Goal: Task Accomplishment & Management: Manage account settings

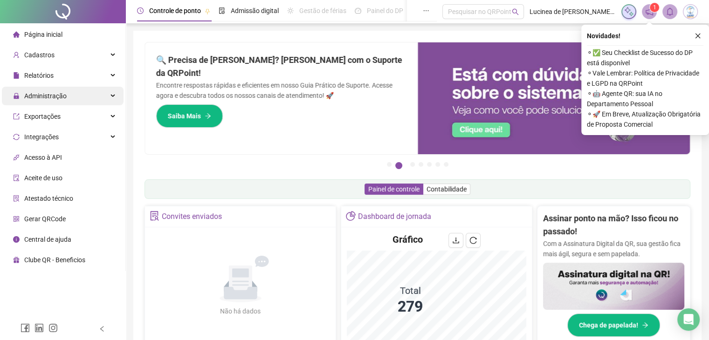
click at [65, 92] on span "Administração" at bounding box center [45, 95] width 42 height 7
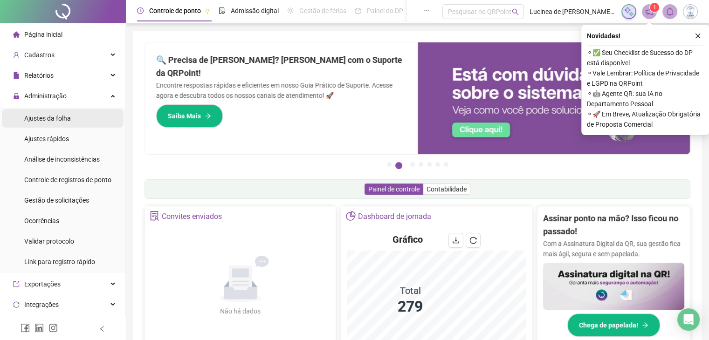
click at [60, 120] on span "Ajustes da folha" at bounding box center [47, 118] width 47 height 7
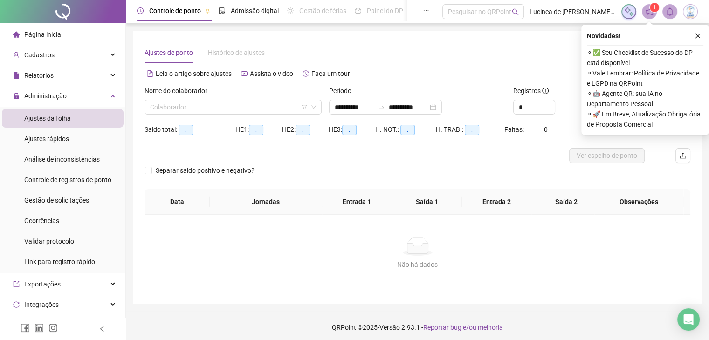
type input "**********"
click at [55, 200] on span "Gestão de solicitações" at bounding box center [56, 200] width 65 height 7
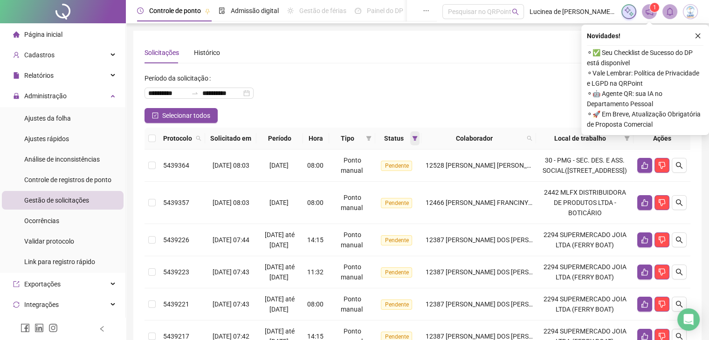
click at [418, 136] on icon "filter" at bounding box center [415, 138] width 5 height 5
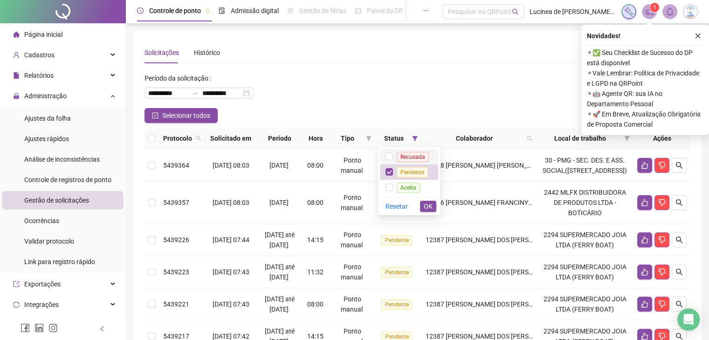
click at [415, 154] on span "Recusada" at bounding box center [413, 157] width 32 height 10
click at [411, 183] on span "Aceita" at bounding box center [408, 188] width 23 height 10
click at [427, 208] on span "OK" at bounding box center [428, 206] width 9 height 10
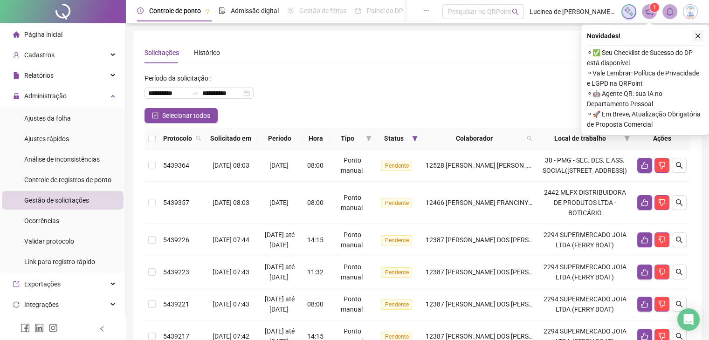
click at [698, 34] on icon "close" at bounding box center [698, 36] width 7 height 7
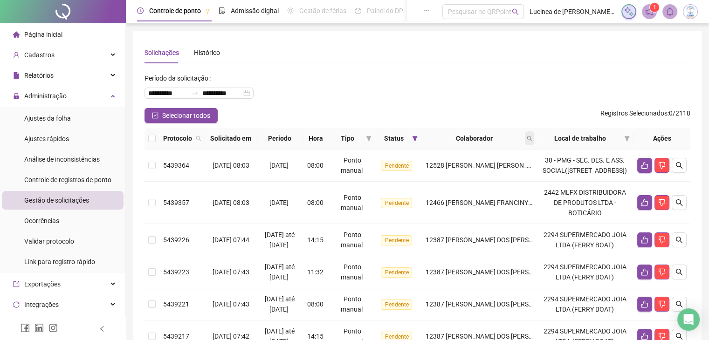
click at [532, 138] on icon "search" at bounding box center [530, 139] width 6 height 6
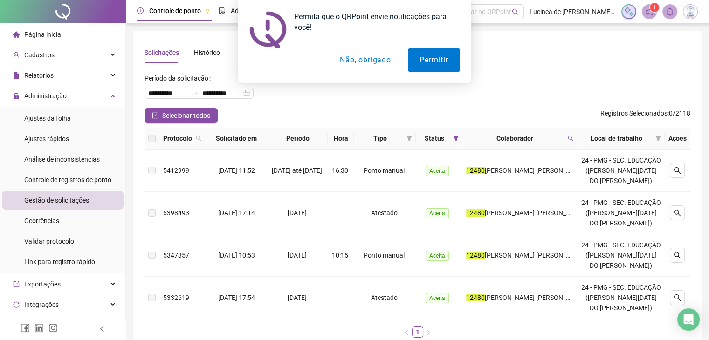
click at [382, 61] on button "Não, obrigado" at bounding box center [365, 59] width 74 height 23
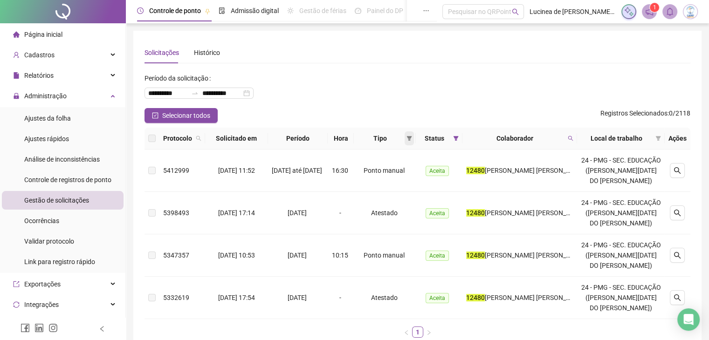
click at [412, 139] on icon "filter" at bounding box center [409, 139] width 6 height 6
click at [392, 174] on span "Atestado" at bounding box center [386, 171] width 27 height 7
click at [411, 206] on span "OK" at bounding box center [409, 205] width 9 height 10
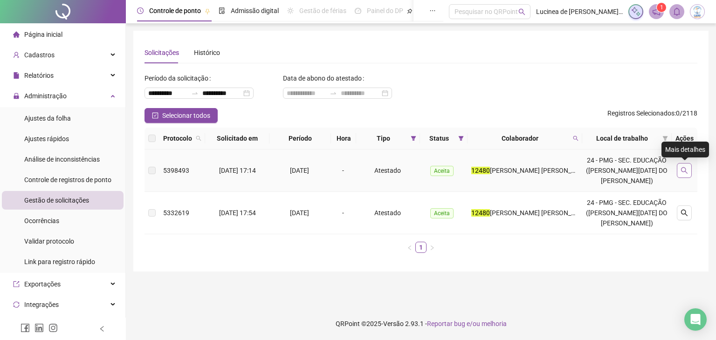
click at [686, 172] on icon "search" at bounding box center [684, 170] width 7 height 7
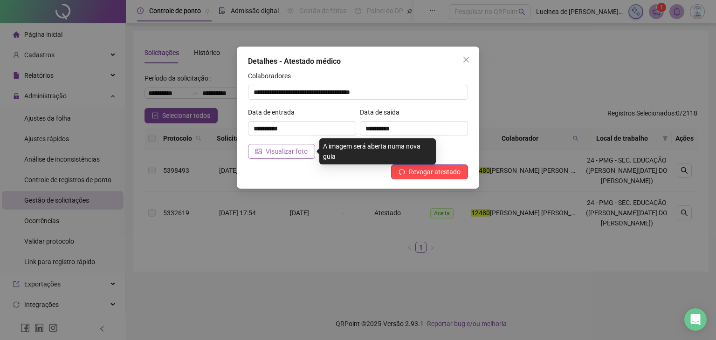
click at [295, 150] on span "Visualizar foto" at bounding box center [287, 151] width 42 height 10
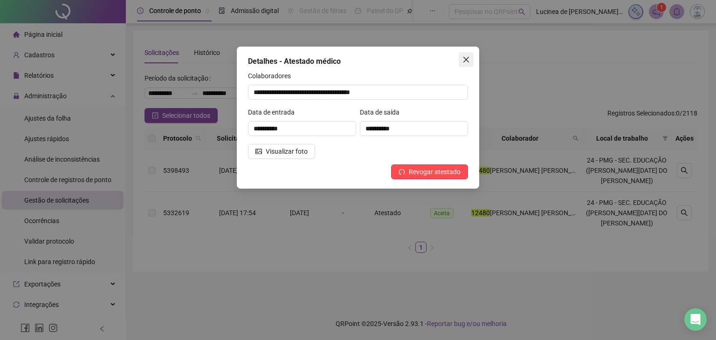
click at [466, 58] on icon "close" at bounding box center [465, 59] width 7 height 7
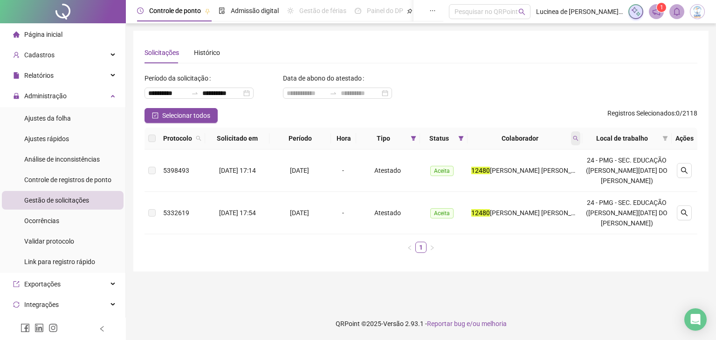
click at [580, 142] on span at bounding box center [575, 138] width 9 height 14
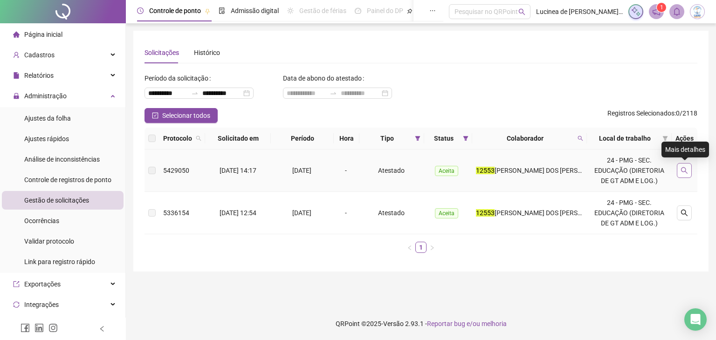
click at [683, 175] on button "button" at bounding box center [684, 170] width 15 height 15
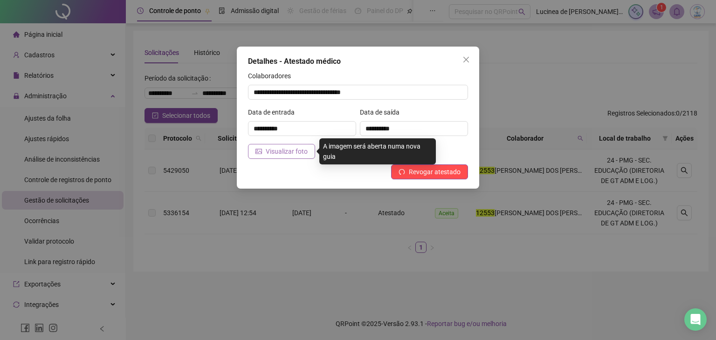
click at [270, 152] on span "Visualizar foto" at bounding box center [287, 151] width 42 height 10
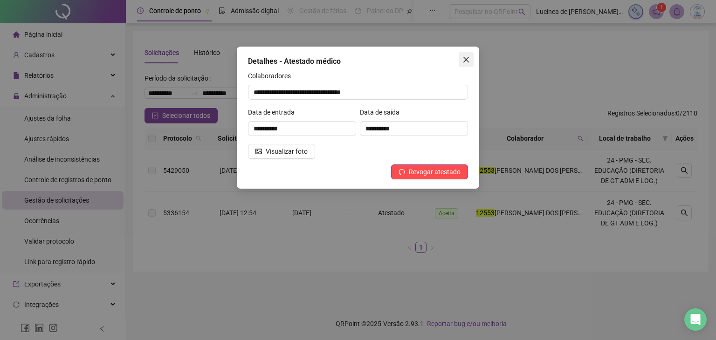
click at [462, 60] on icon "close" at bounding box center [465, 59] width 7 height 7
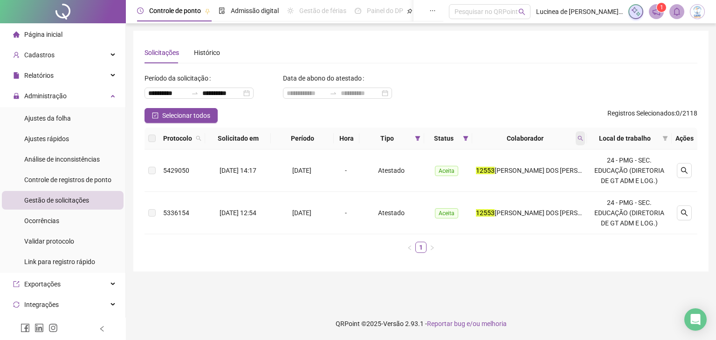
click at [582, 141] on span at bounding box center [580, 138] width 9 height 14
type input "*****"
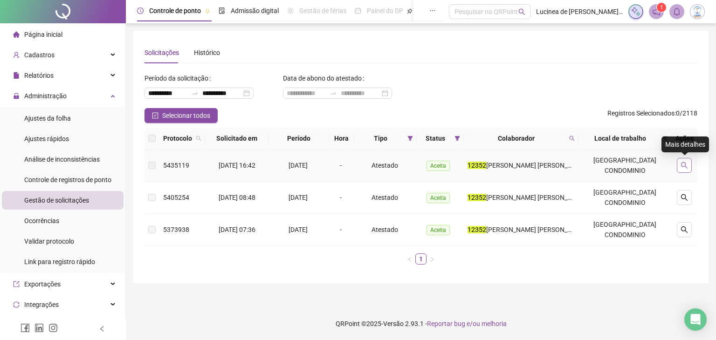
click at [680, 165] on button "button" at bounding box center [684, 165] width 15 height 15
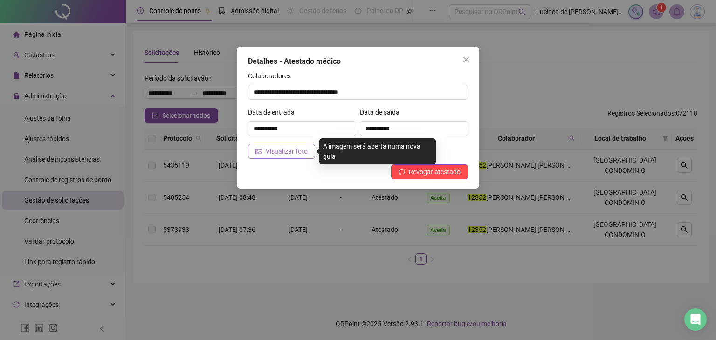
click at [275, 154] on span "Visualizar foto" at bounding box center [287, 151] width 42 height 10
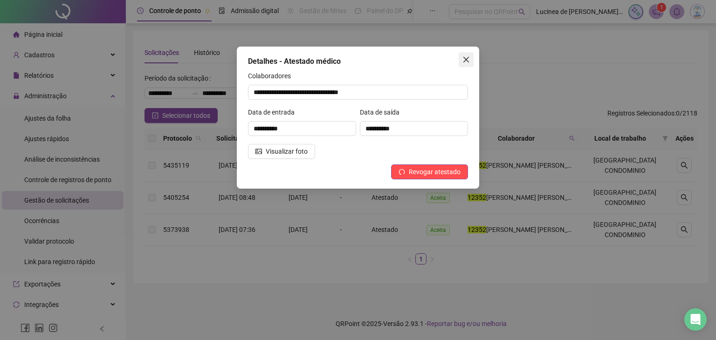
click at [467, 64] on button "Close" at bounding box center [466, 59] width 15 height 15
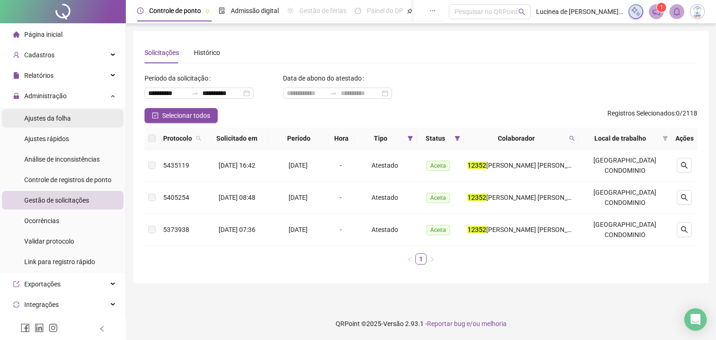
click at [65, 120] on span "Ajustes da folha" at bounding box center [47, 118] width 47 height 7
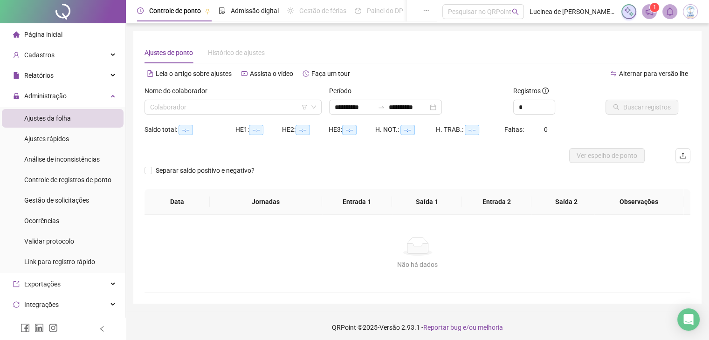
type input "**********"
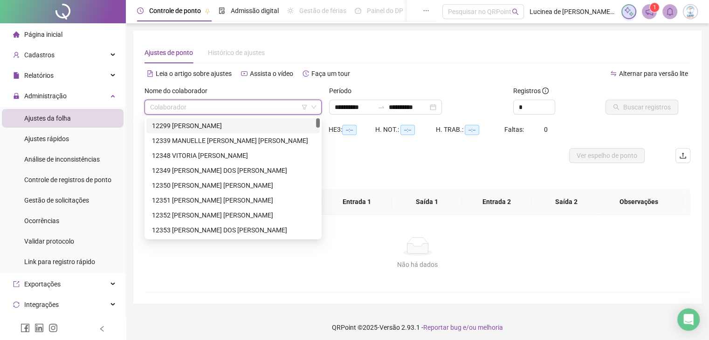
click at [208, 105] on input "search" at bounding box center [229, 107] width 158 height 14
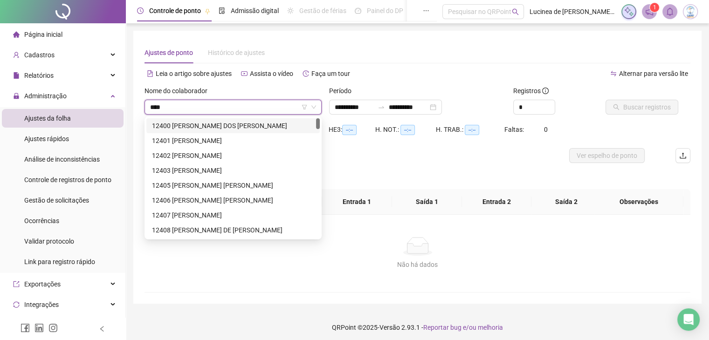
type input "*****"
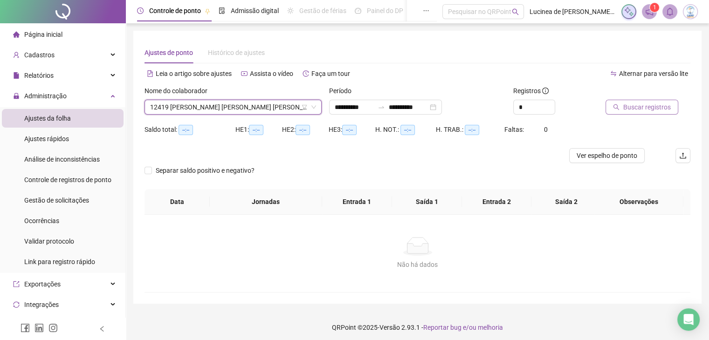
click at [625, 107] on span "Buscar registros" at bounding box center [647, 107] width 48 height 10
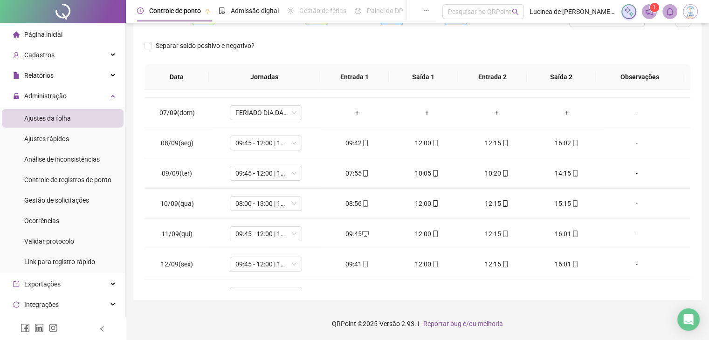
scroll to position [348, 0]
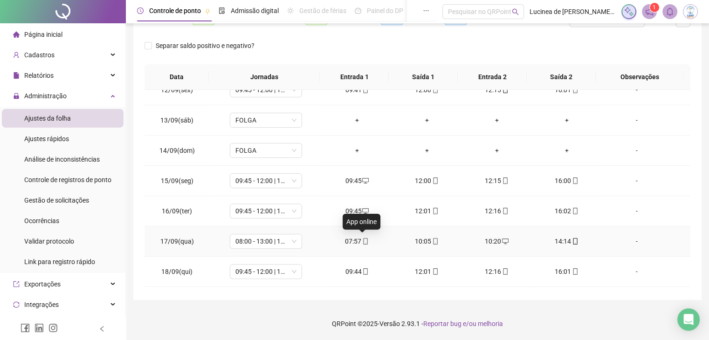
click at [364, 243] on icon "mobile" at bounding box center [366, 241] width 4 height 7
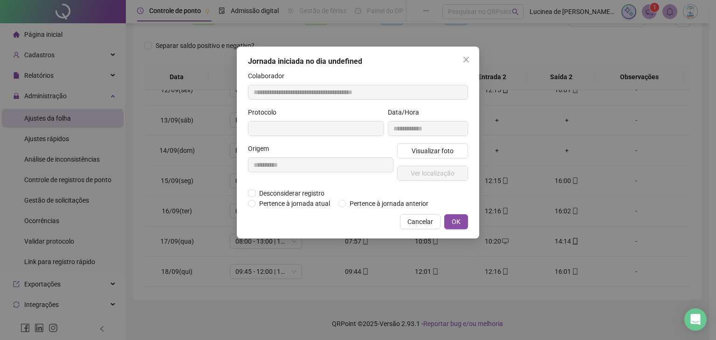
type input "**********"
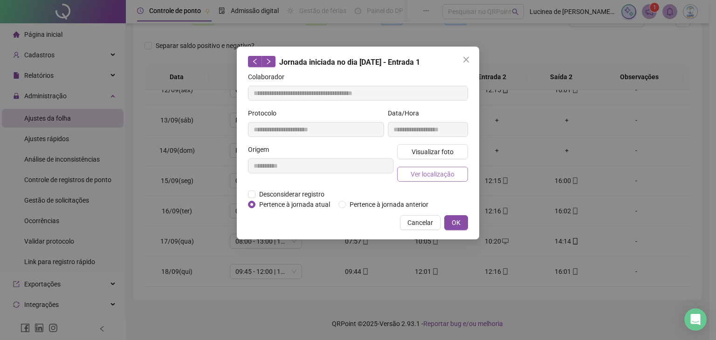
click at [426, 174] on span "Ver localização" at bounding box center [433, 174] width 44 height 10
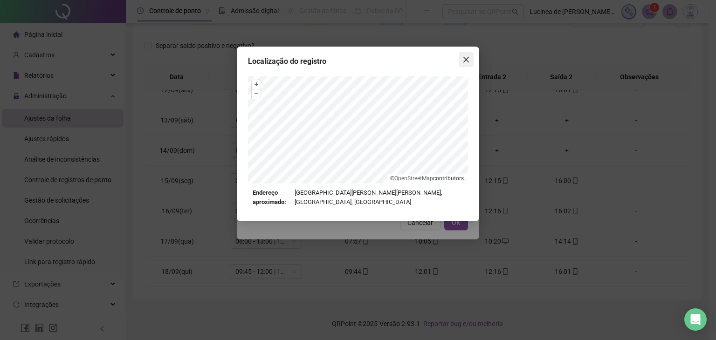
click at [467, 58] on icon "close" at bounding box center [465, 59] width 7 height 7
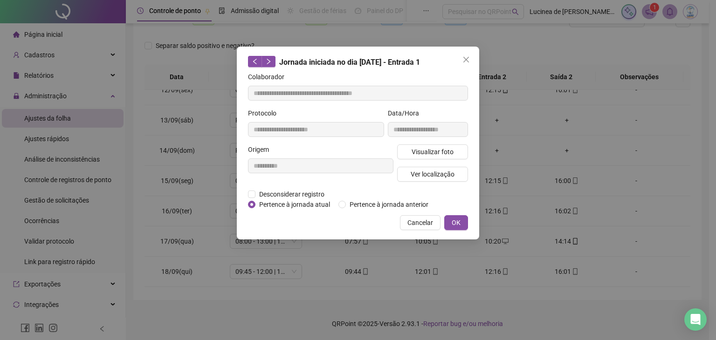
click at [467, 58] on icon "close" at bounding box center [465, 59] width 7 height 7
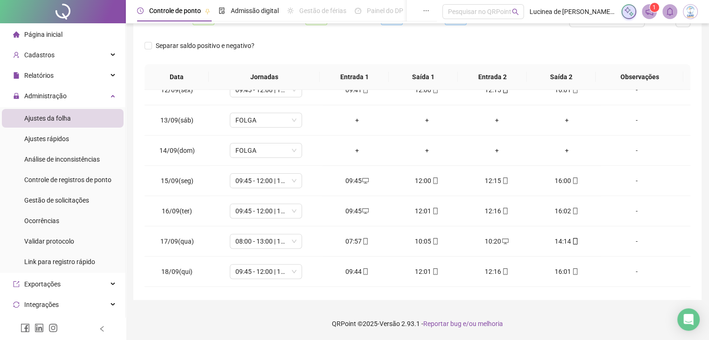
scroll to position [174, 0]
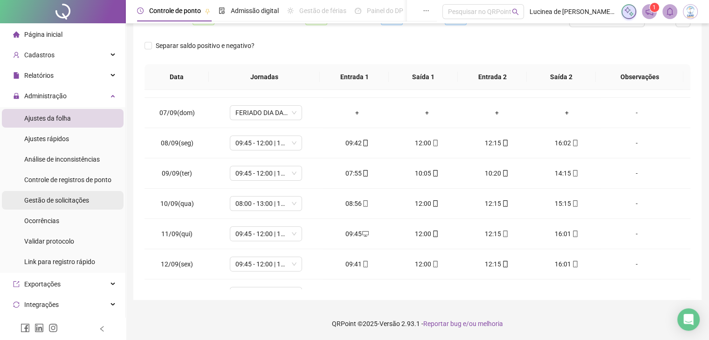
click at [73, 203] on span "Gestão de solicitações" at bounding box center [56, 200] width 65 height 7
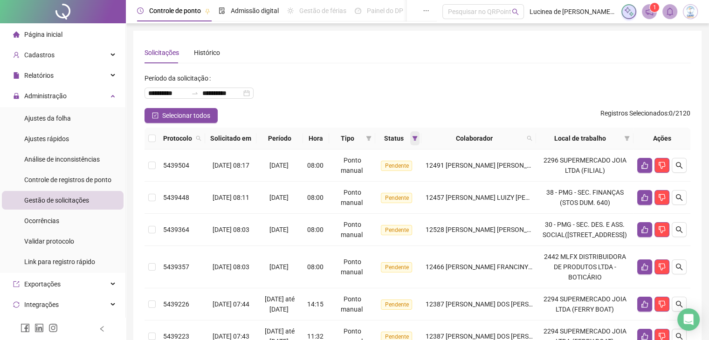
click at [420, 139] on span at bounding box center [414, 138] width 9 height 14
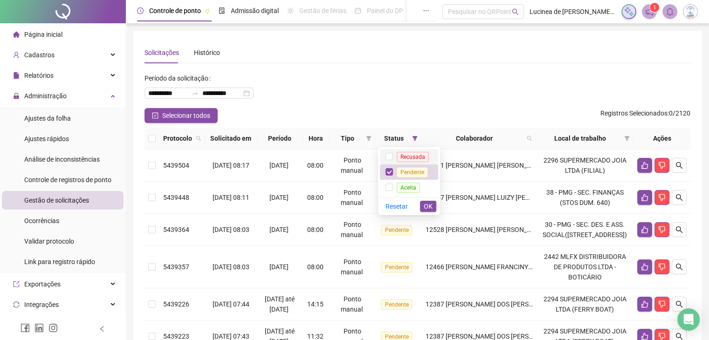
click at [414, 157] on span "Recusada" at bounding box center [413, 157] width 32 height 10
click at [410, 186] on span "Aceita" at bounding box center [408, 188] width 23 height 10
click at [428, 208] on span "OK" at bounding box center [428, 206] width 9 height 10
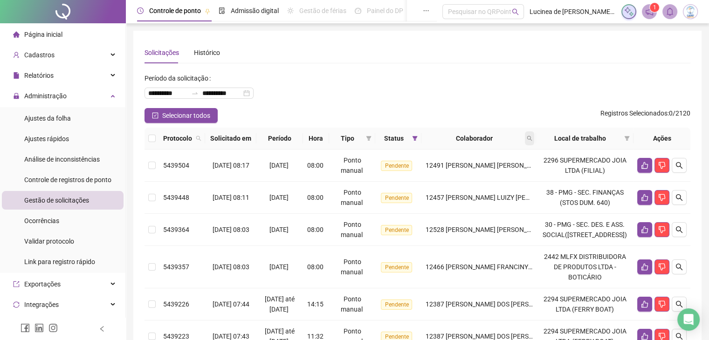
click at [532, 140] on icon "search" at bounding box center [530, 139] width 6 height 6
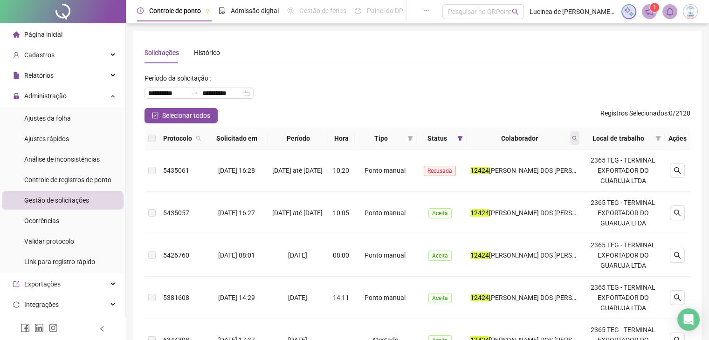
click at [577, 138] on icon "search" at bounding box center [575, 139] width 6 height 6
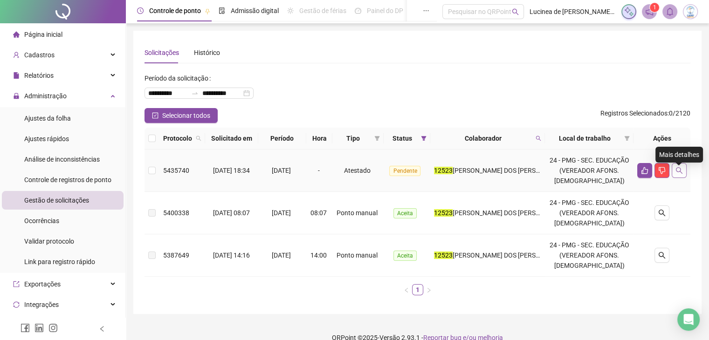
click at [680, 174] on icon "search" at bounding box center [679, 170] width 7 height 7
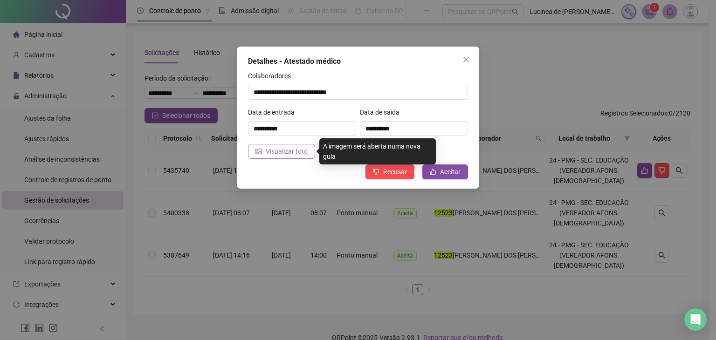
click at [295, 149] on span "Visualizar foto" at bounding box center [287, 151] width 42 height 10
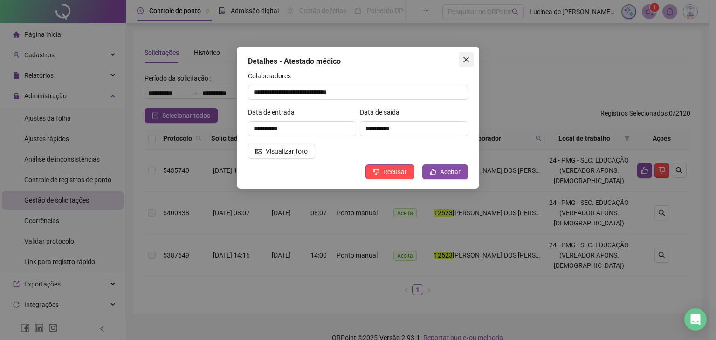
click at [466, 57] on icon "close" at bounding box center [465, 59] width 7 height 7
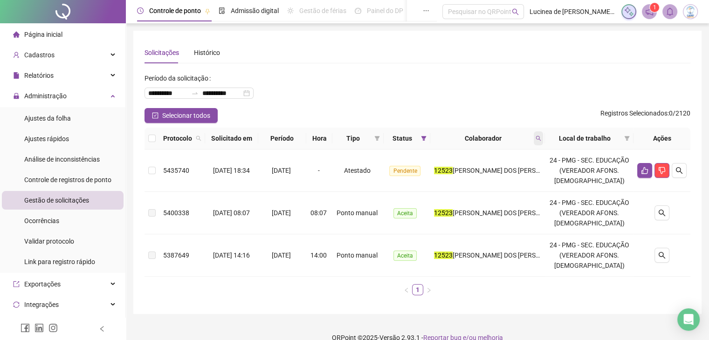
click at [541, 139] on icon "search" at bounding box center [539, 139] width 6 height 6
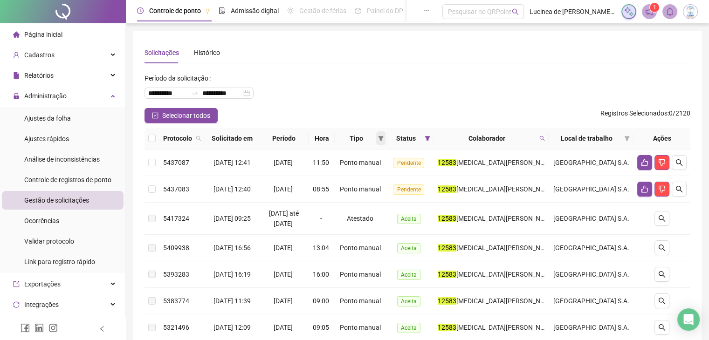
click at [383, 140] on icon "filter" at bounding box center [380, 138] width 5 height 5
click at [371, 176] on span "Atestado" at bounding box center [372, 171] width 52 height 10
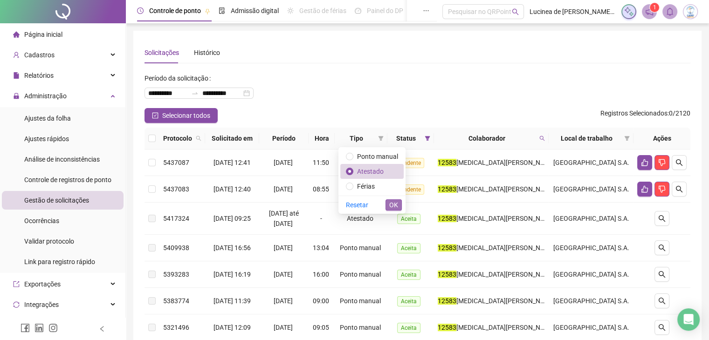
click at [396, 206] on span "OK" at bounding box center [393, 205] width 9 height 10
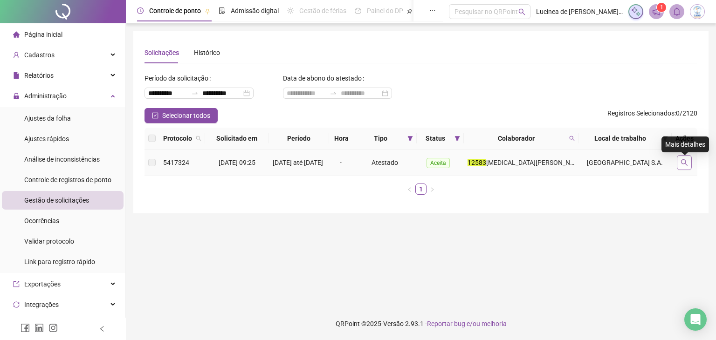
click at [685, 163] on icon "search" at bounding box center [684, 162] width 7 height 7
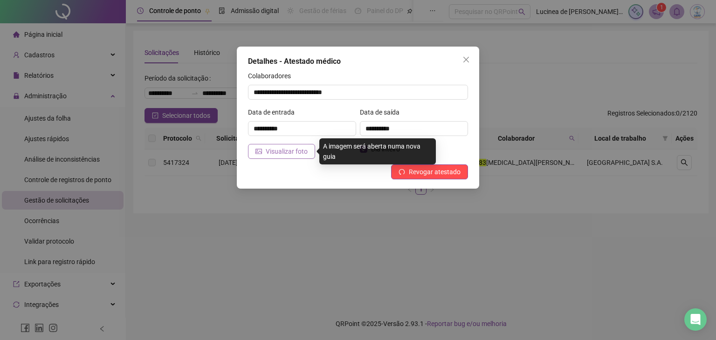
click at [289, 153] on span "Visualizar foto" at bounding box center [287, 151] width 42 height 10
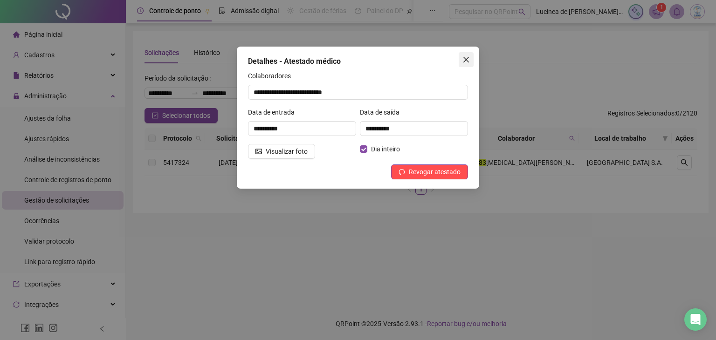
click at [466, 60] on icon "close" at bounding box center [466, 60] width 6 height 6
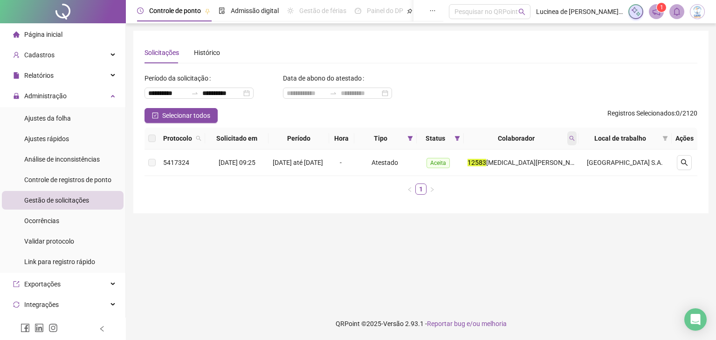
click at [575, 138] on icon "search" at bounding box center [572, 139] width 6 height 6
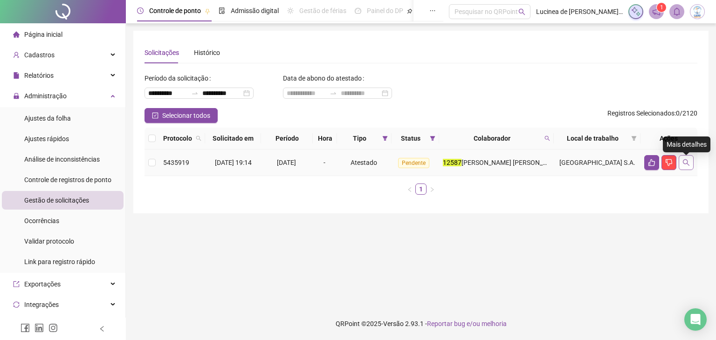
click at [684, 163] on icon "search" at bounding box center [686, 162] width 7 height 7
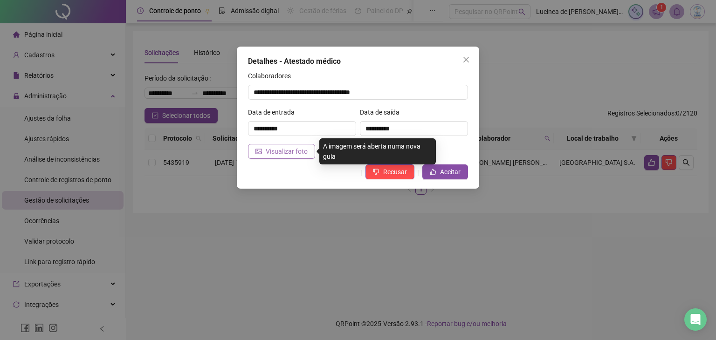
click at [275, 152] on span "Visualizar foto" at bounding box center [287, 151] width 42 height 10
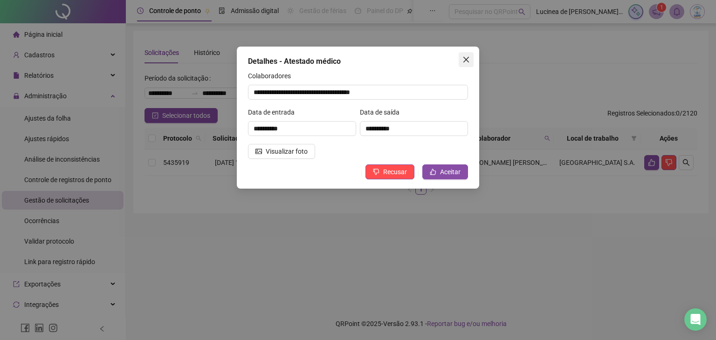
click at [465, 59] on icon "close" at bounding box center [465, 59] width 7 height 7
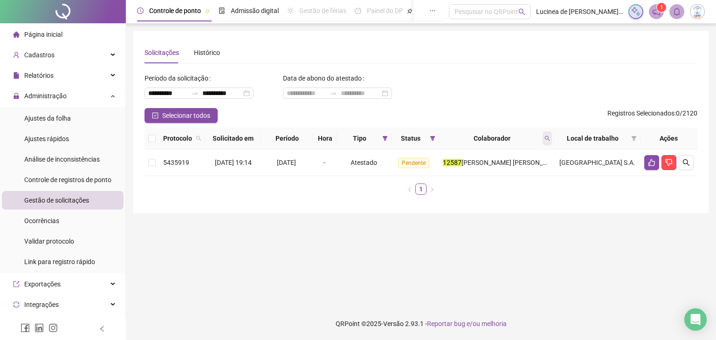
click at [550, 141] on icon "search" at bounding box center [547, 139] width 6 height 6
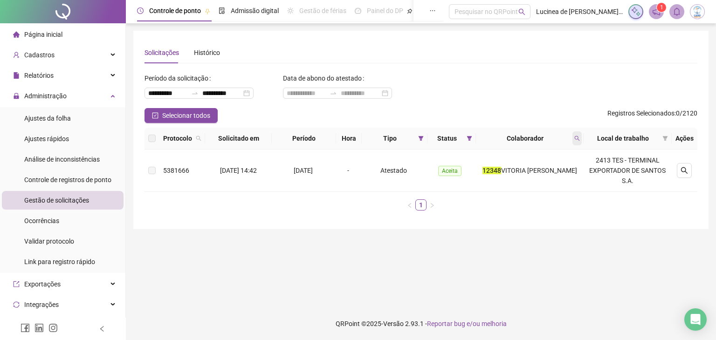
click at [580, 137] on icon "search" at bounding box center [577, 139] width 6 height 6
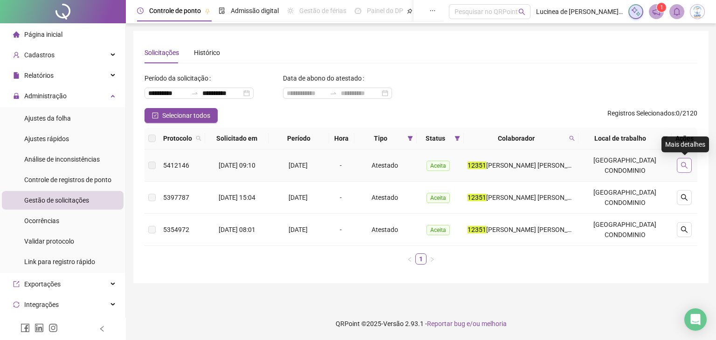
click at [680, 164] on button "button" at bounding box center [684, 165] width 15 height 15
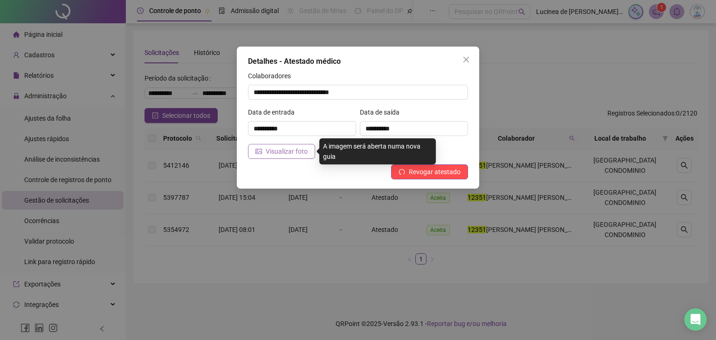
click at [296, 150] on span "Visualizar foto" at bounding box center [287, 151] width 42 height 10
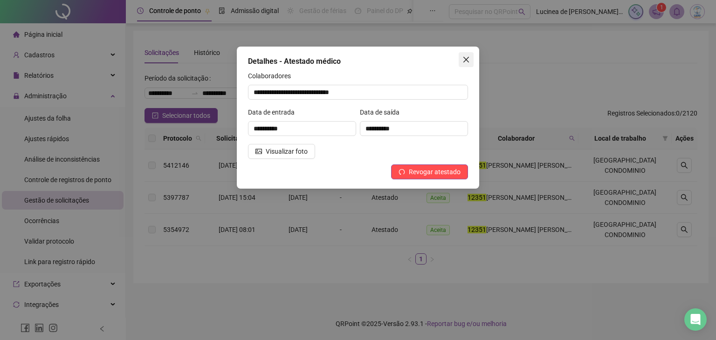
click at [468, 59] on icon "close" at bounding box center [465, 59] width 7 height 7
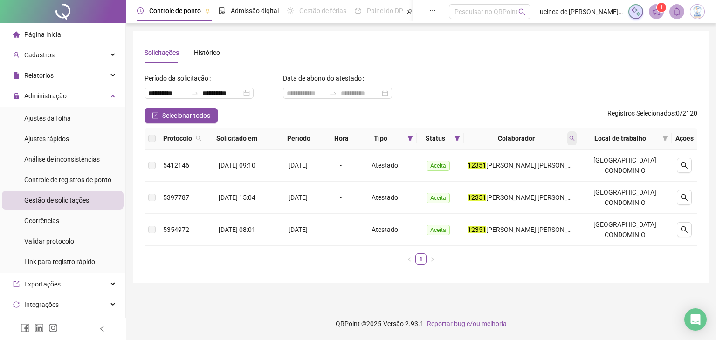
click at [575, 140] on icon "search" at bounding box center [572, 139] width 6 height 6
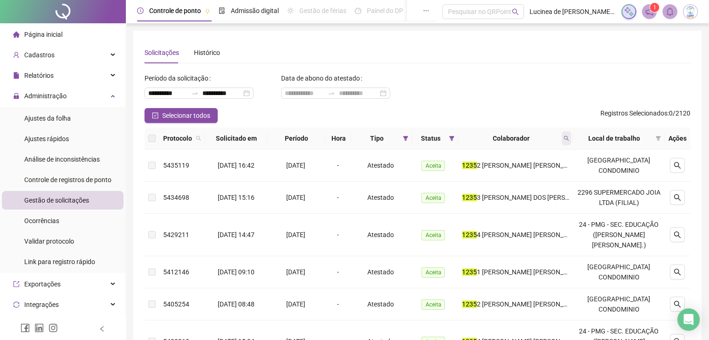
click at [569, 136] on icon "search" at bounding box center [566, 138] width 5 height 5
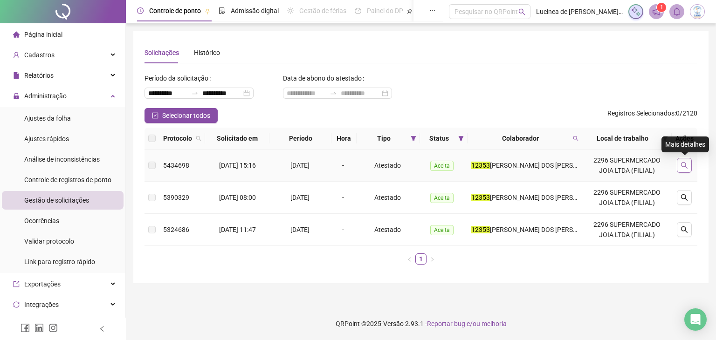
click at [688, 167] on icon "search" at bounding box center [684, 165] width 7 height 7
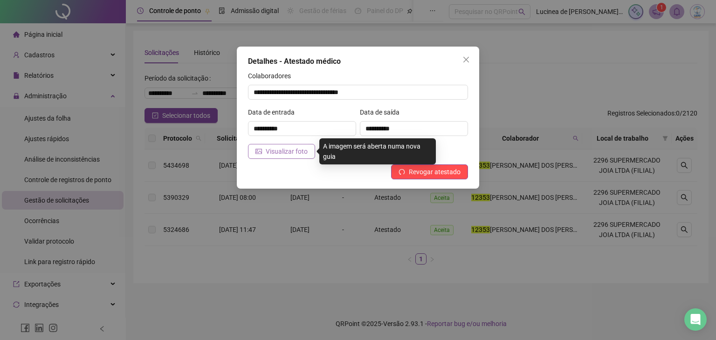
click at [295, 147] on span "Visualizar foto" at bounding box center [287, 151] width 42 height 10
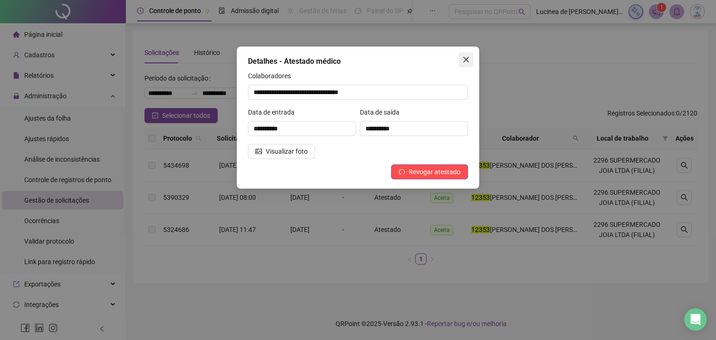
click at [463, 56] on icon "close" at bounding box center [465, 59] width 7 height 7
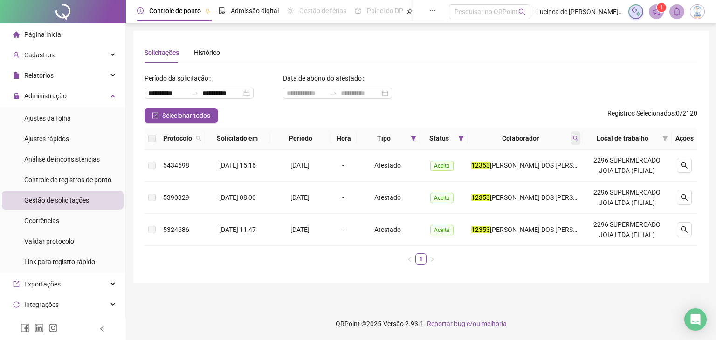
click at [577, 141] on icon "search" at bounding box center [576, 139] width 6 height 6
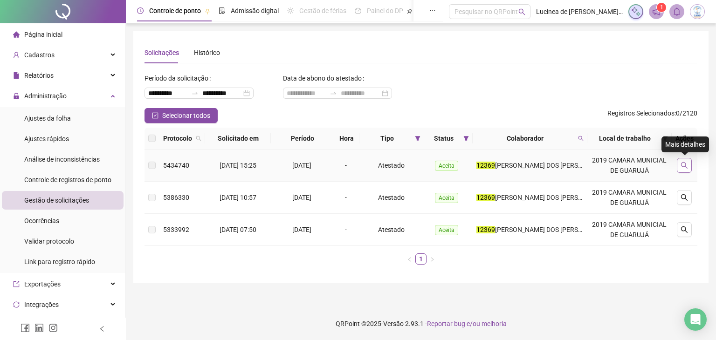
click at [680, 167] on button "button" at bounding box center [684, 165] width 15 height 15
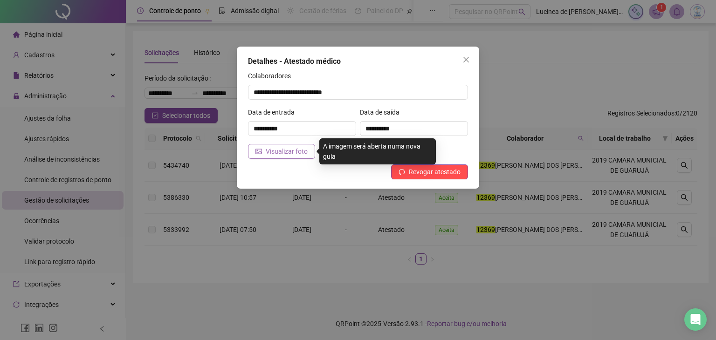
click at [274, 154] on span "Visualizar foto" at bounding box center [287, 151] width 42 height 10
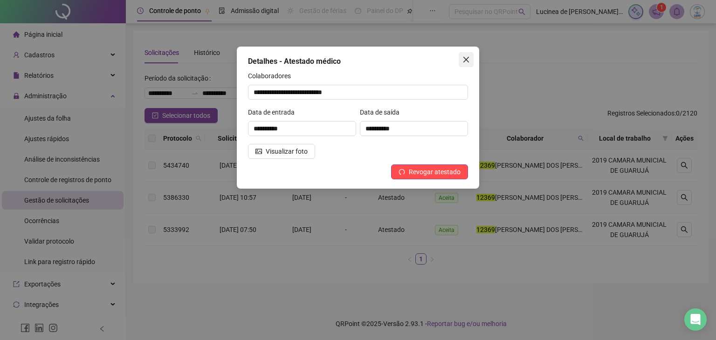
click at [461, 60] on span "Close" at bounding box center [466, 59] width 15 height 7
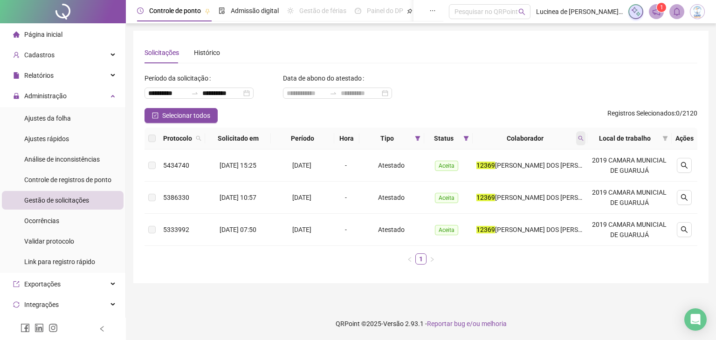
click at [579, 138] on icon "search" at bounding box center [581, 139] width 6 height 6
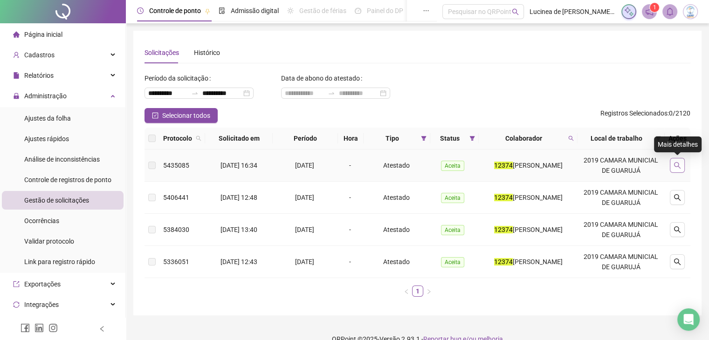
click at [673, 166] on button "button" at bounding box center [677, 165] width 15 height 15
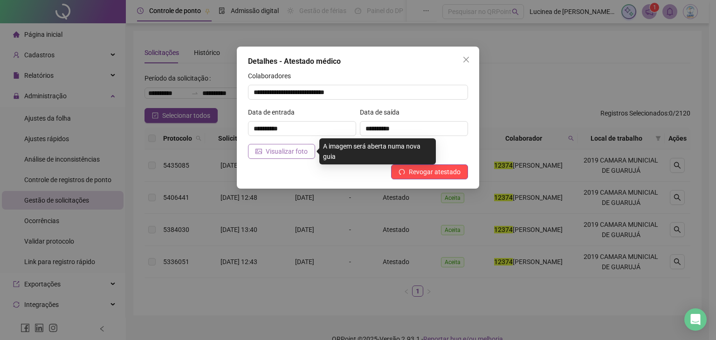
click at [296, 147] on span "Visualizar foto" at bounding box center [287, 151] width 42 height 10
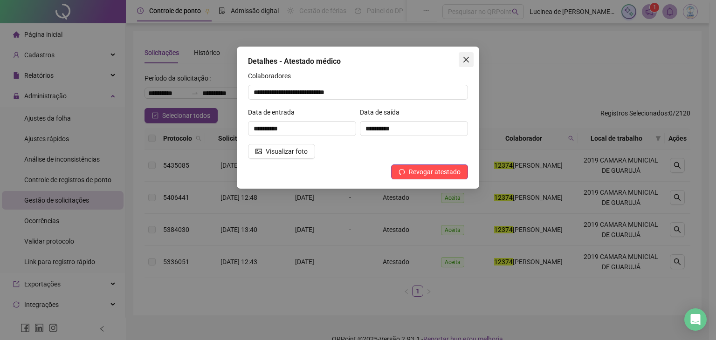
click at [464, 63] on icon "close" at bounding box center [465, 59] width 7 height 7
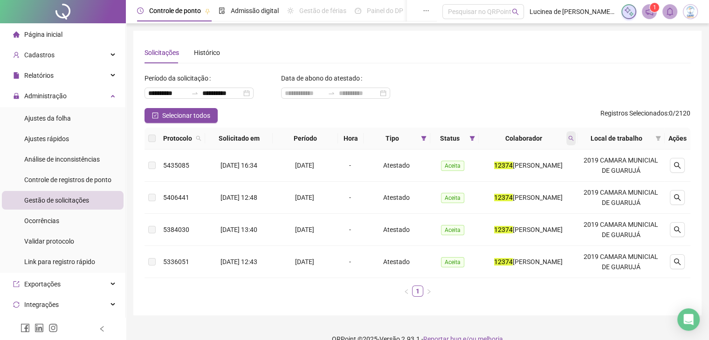
click at [574, 140] on icon "search" at bounding box center [571, 139] width 6 height 6
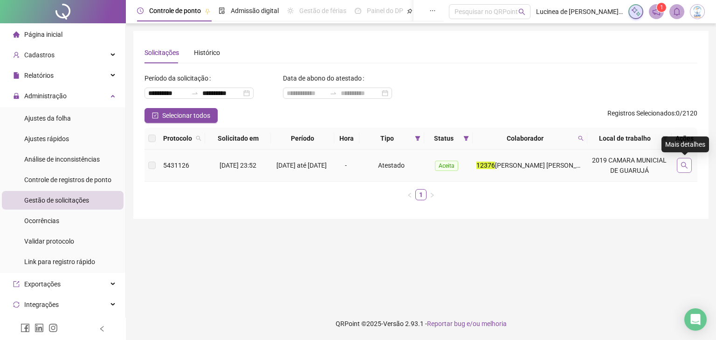
click at [684, 164] on icon "search" at bounding box center [684, 165] width 7 height 7
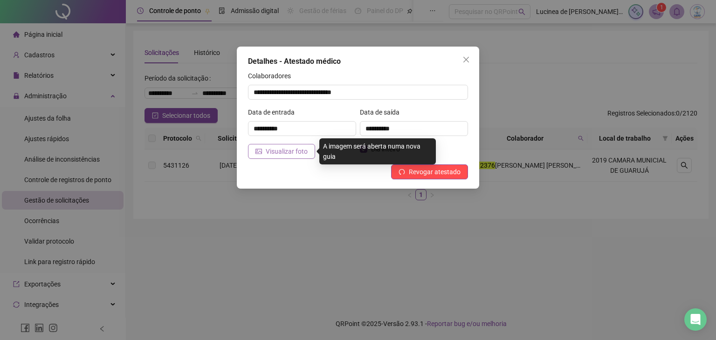
click at [291, 154] on span "Visualizar foto" at bounding box center [287, 151] width 42 height 10
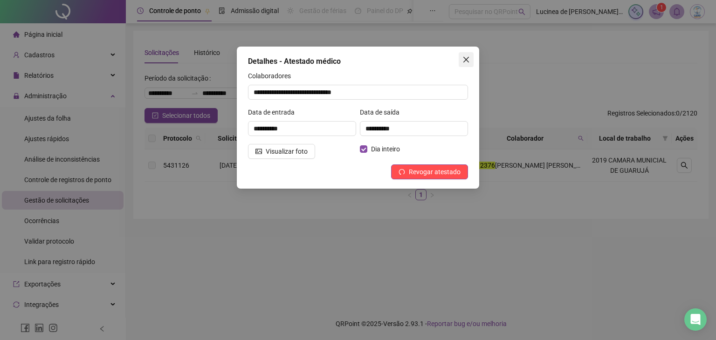
click at [465, 57] on icon "close" at bounding box center [465, 59] width 7 height 7
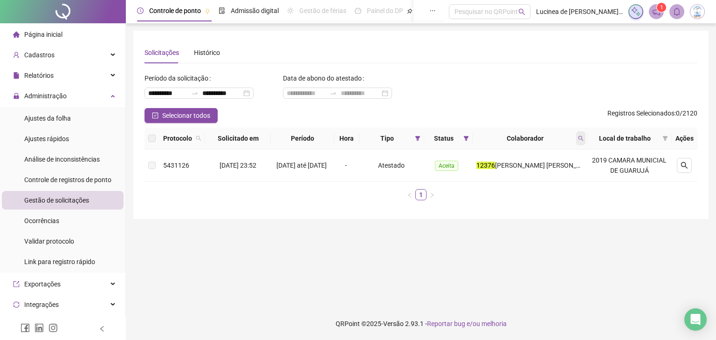
click at [582, 140] on icon "search" at bounding box center [581, 139] width 6 height 6
click at [581, 137] on icon "search" at bounding box center [581, 139] width 6 height 6
click at [583, 140] on icon "search" at bounding box center [580, 138] width 5 height 5
click at [584, 138] on icon "search" at bounding box center [581, 139] width 6 height 6
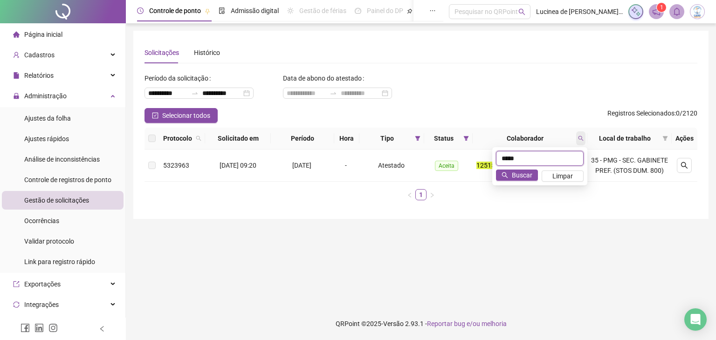
type input "*****"
